Goal: Find specific page/section: Find specific page/section

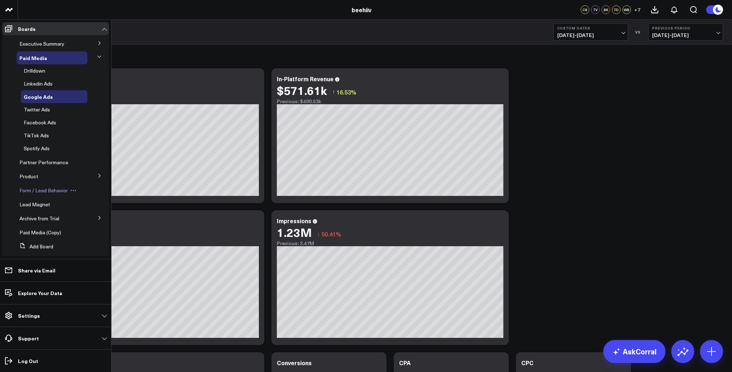
click at [37, 193] on span "Form / Lead Behavior" at bounding box center [43, 190] width 49 height 7
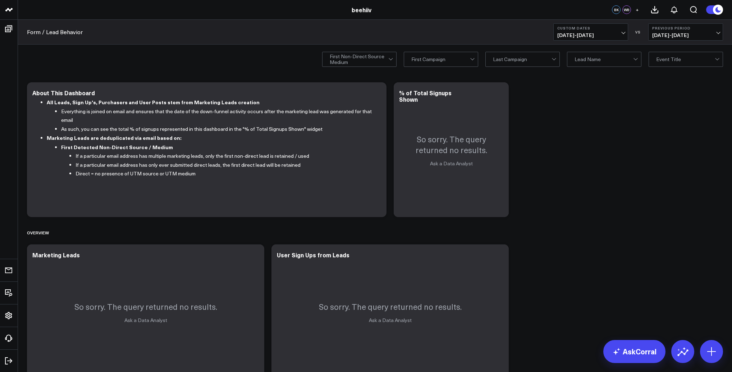
click at [588, 33] on span "[DATE] - [DATE]" at bounding box center [590, 35] width 67 height 6
click at [578, 88] on link "Last 60 Days" at bounding box center [591, 90] width 74 height 14
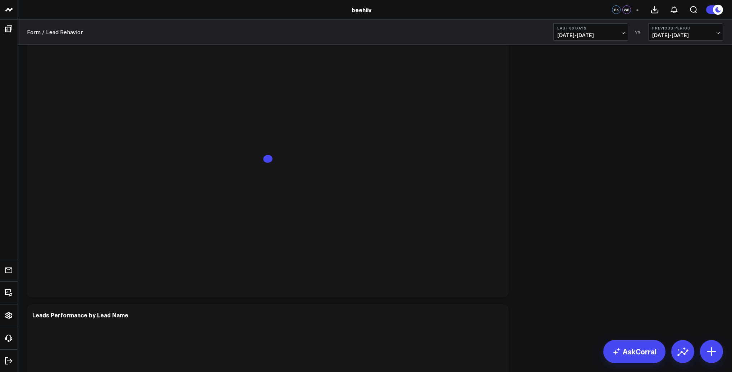
scroll to position [672, 0]
